Goal: Information Seeking & Learning: Learn about a topic

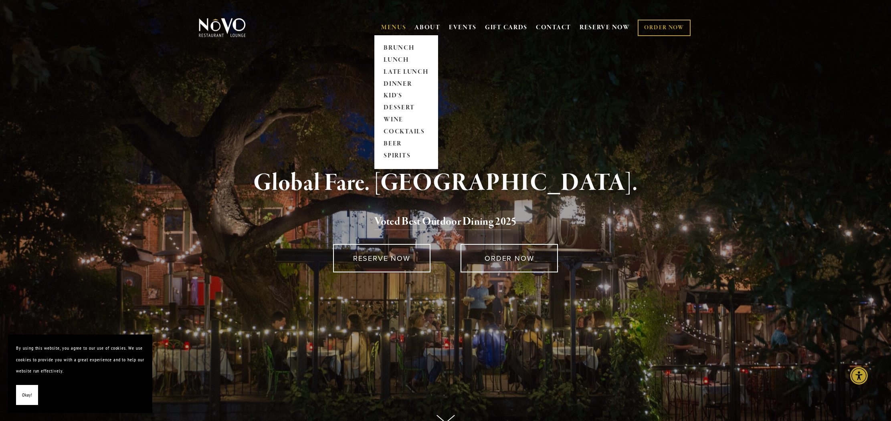
click at [391, 25] on link "MENUS" at bounding box center [393, 28] width 25 height 8
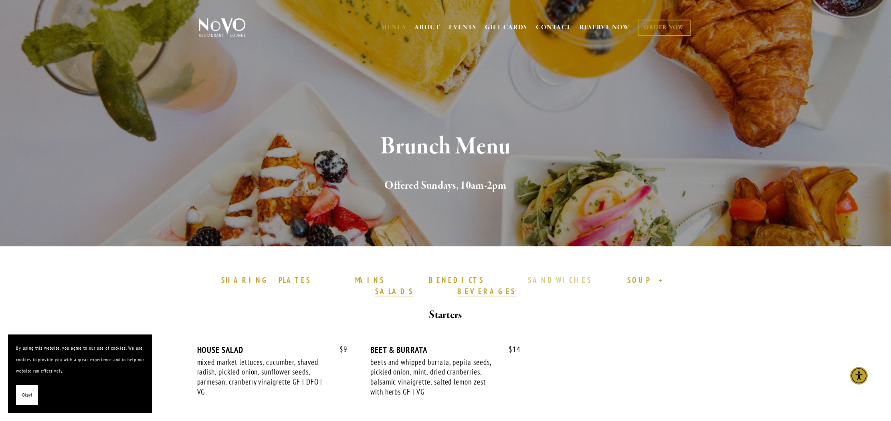
click at [528, 282] on strong "SANDWICHES" at bounding box center [560, 280] width 64 height 10
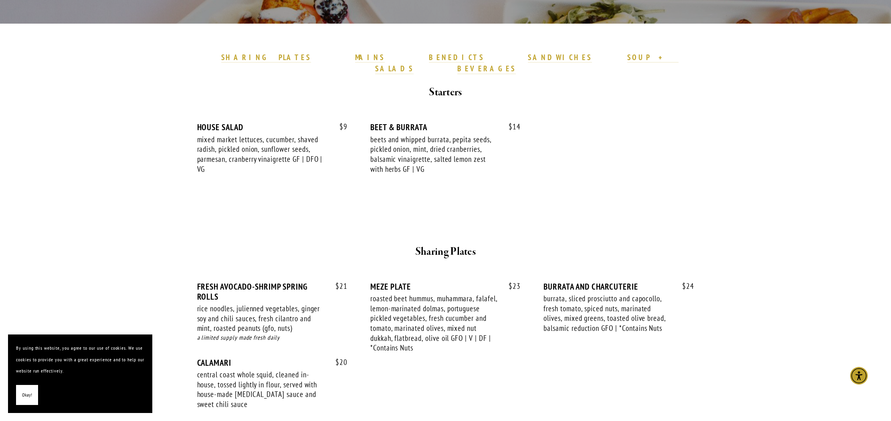
scroll to position [224, 0]
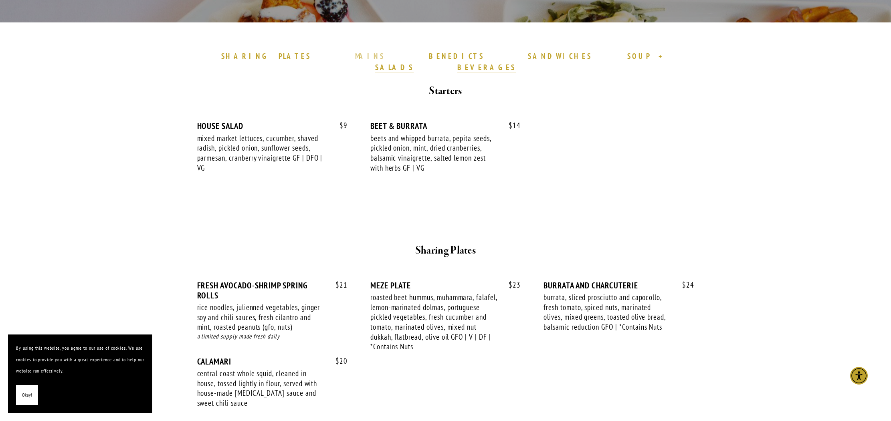
click at [382, 55] on strong "MAINS" at bounding box center [370, 56] width 30 height 10
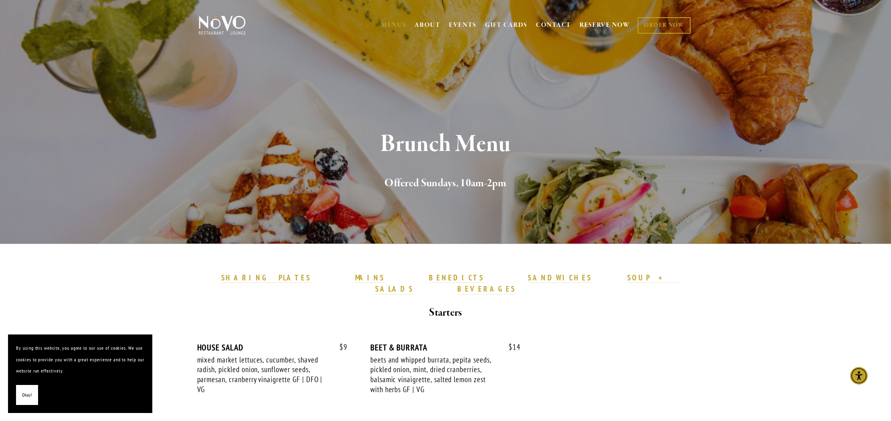
scroll to position [4, 0]
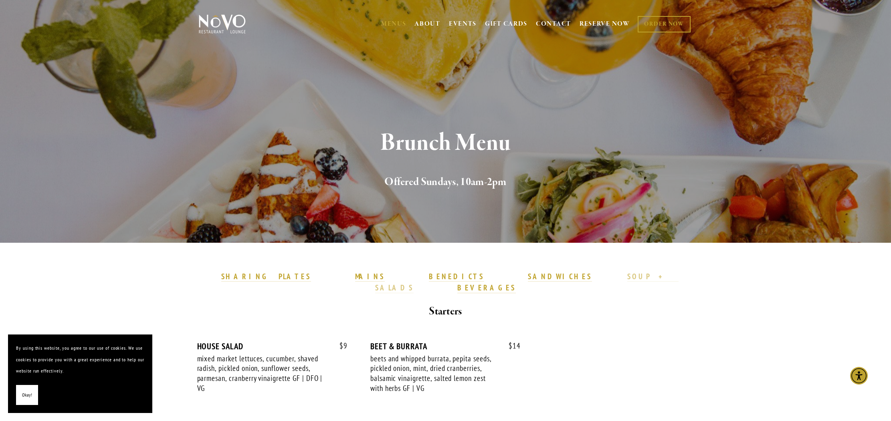
click at [521, 278] on strong "SOUP + SALADS" at bounding box center [526, 282] width 303 height 21
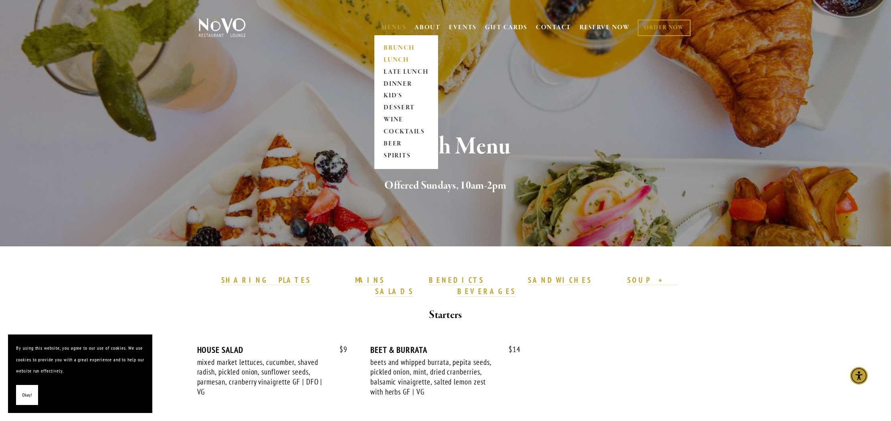
click at [388, 59] on link "LUNCH" at bounding box center [406, 60] width 50 height 12
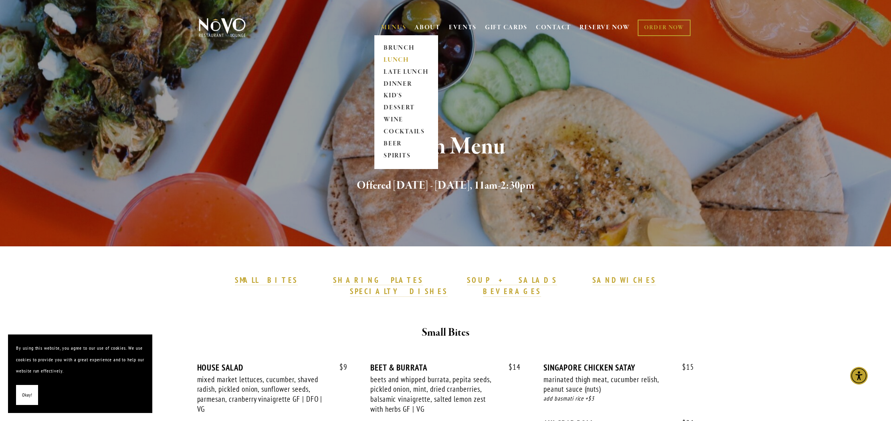
click at [386, 27] on link "MENUS" at bounding box center [393, 28] width 25 height 8
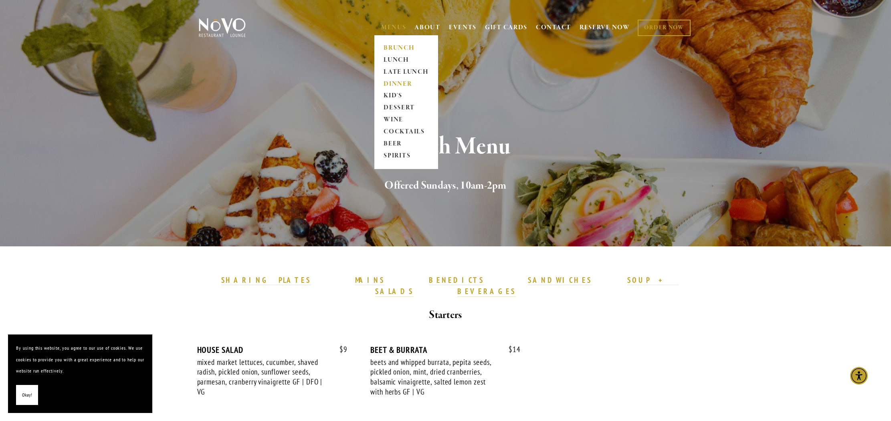
click at [400, 83] on link "DINNER" at bounding box center [406, 84] width 50 height 12
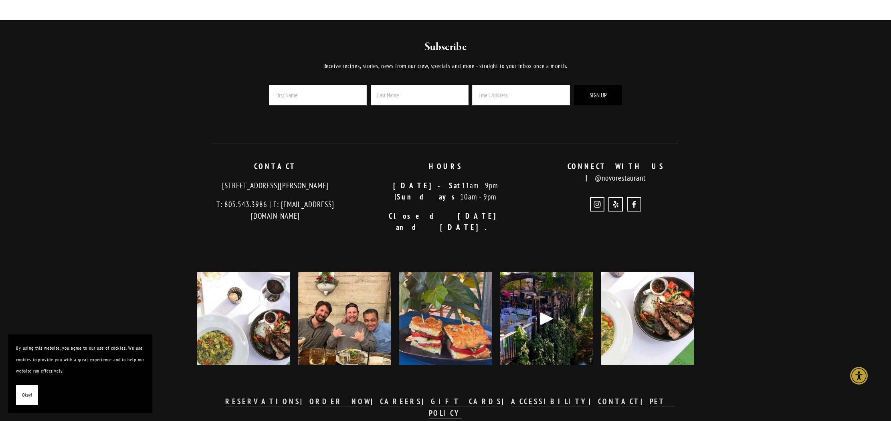
scroll to position [1958, 0]
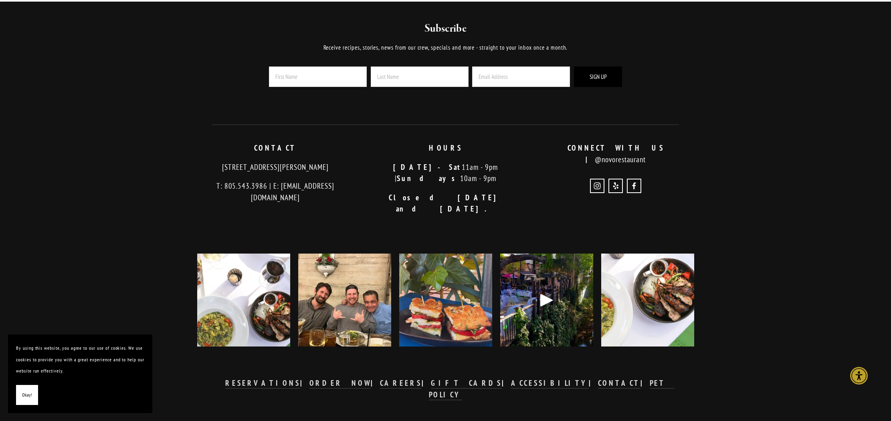
click at [457, 306] on img at bounding box center [445, 300] width 93 height 116
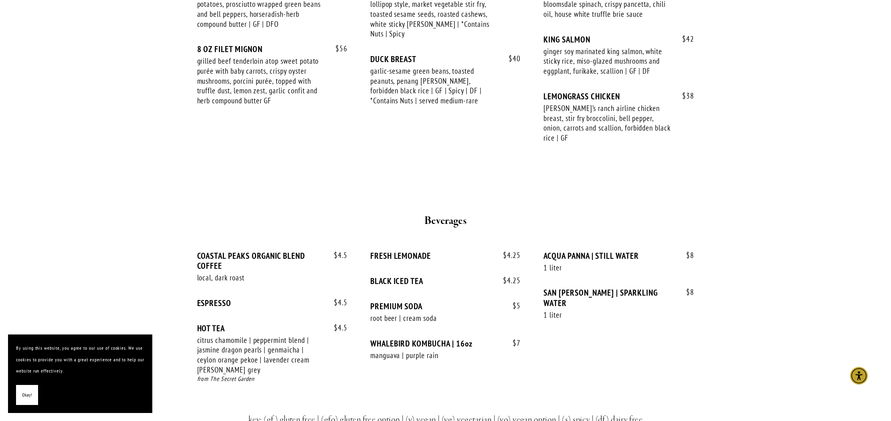
scroll to position [1440, 0]
